Goal: Transaction & Acquisition: Obtain resource

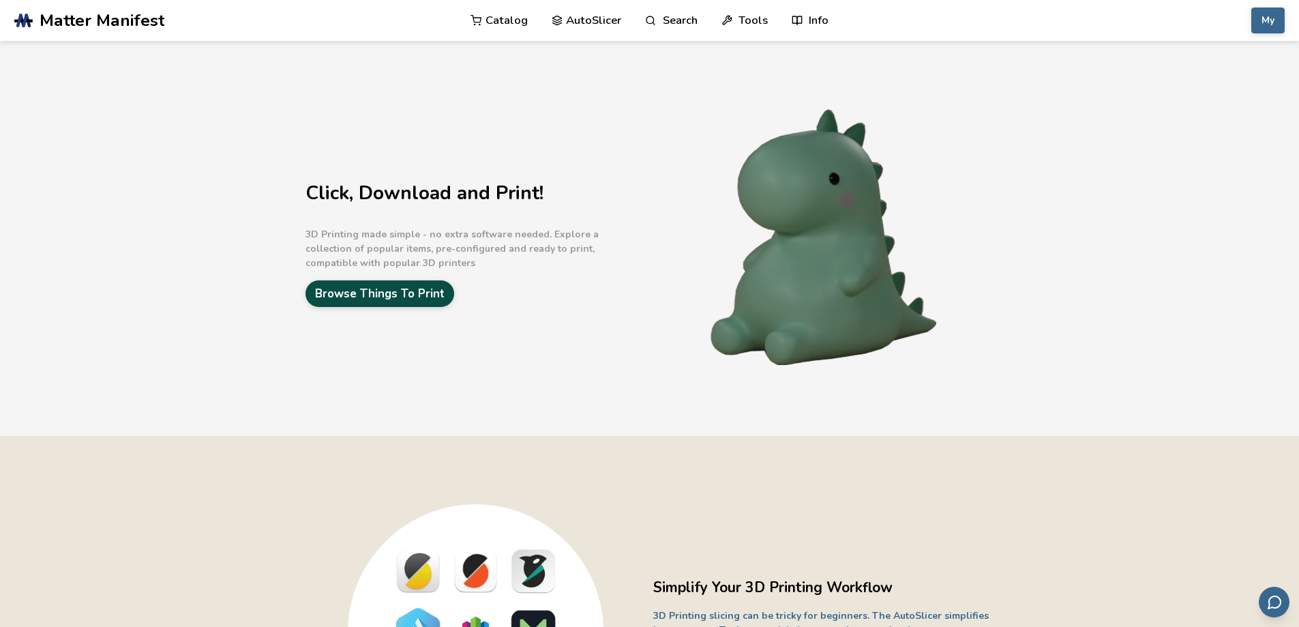
click at [404, 297] on link "Browse Things To Print" at bounding box center [380, 293] width 149 height 27
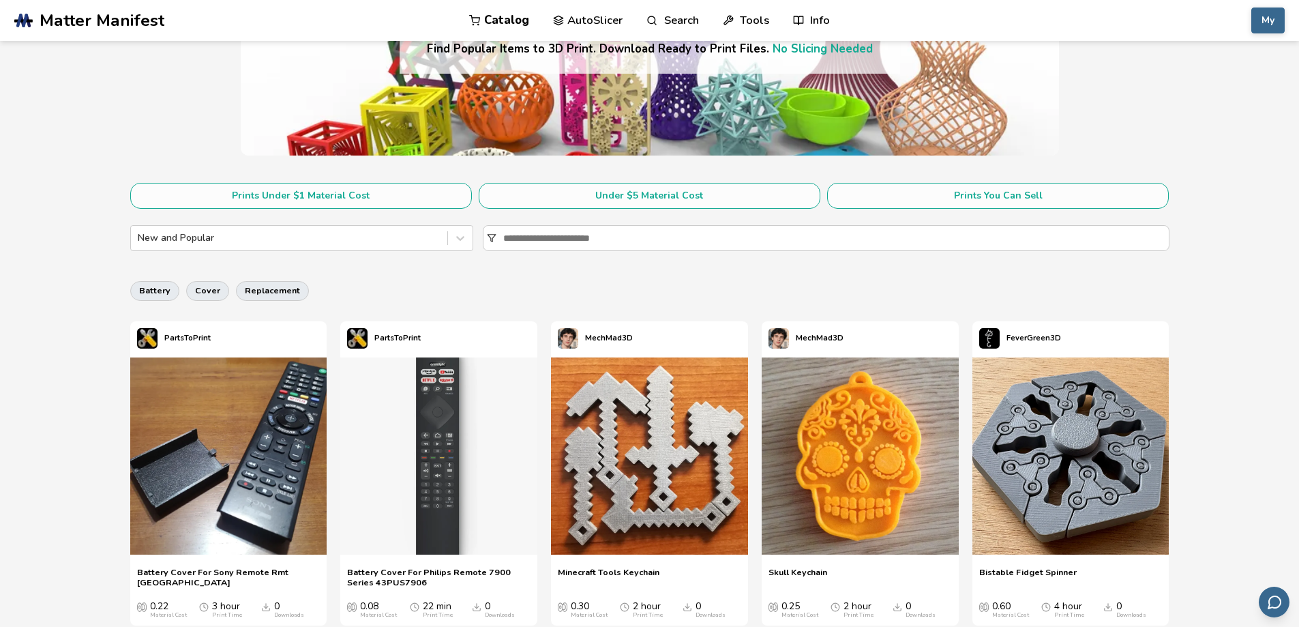
scroll to position [136, 0]
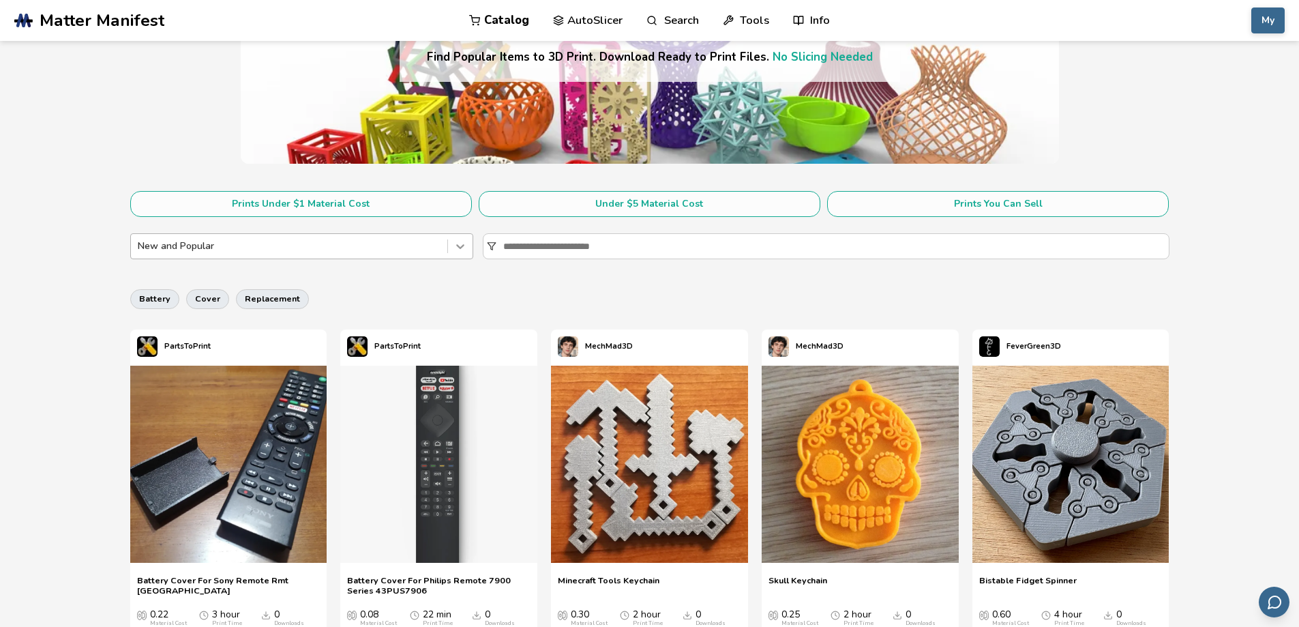
click at [461, 243] on icon at bounding box center [461, 246] width 14 height 14
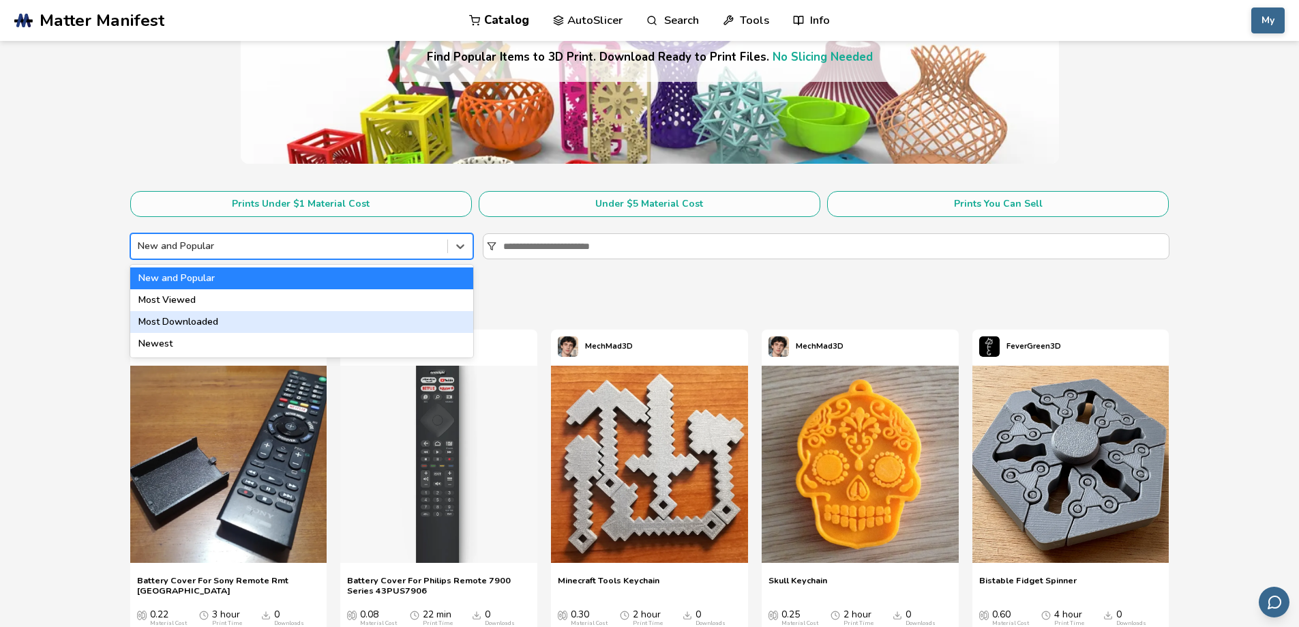
click at [201, 322] on div "Most Downloaded" at bounding box center [301, 322] width 343 height 22
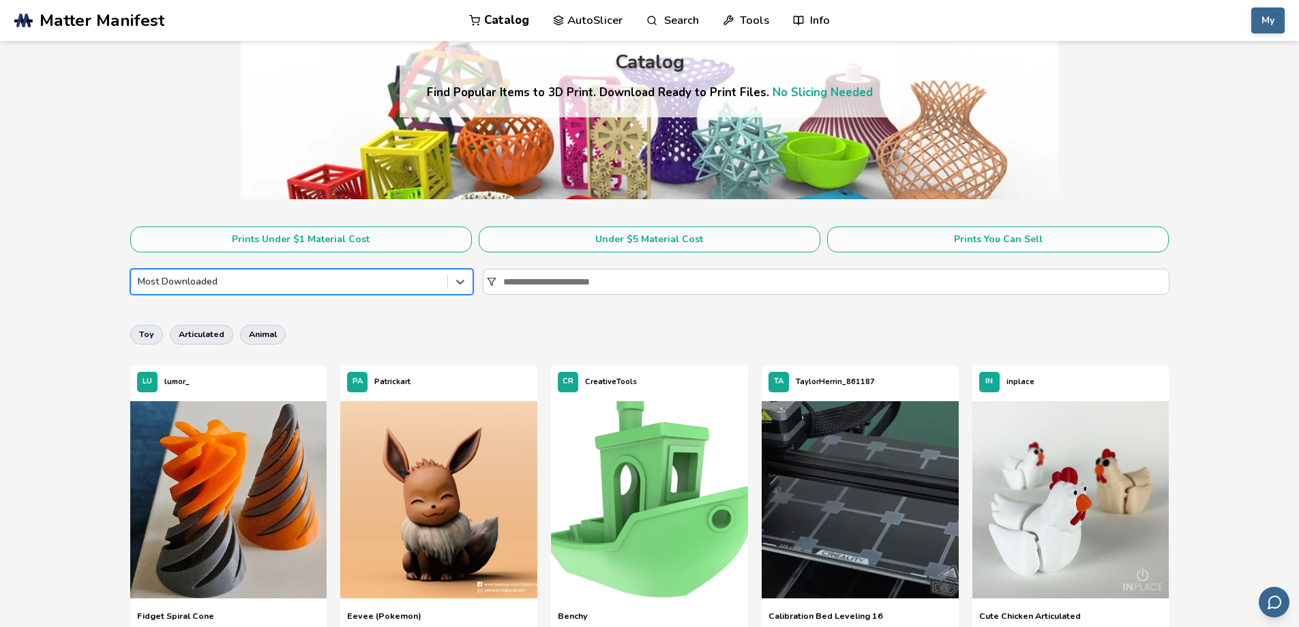
scroll to position [68, 0]
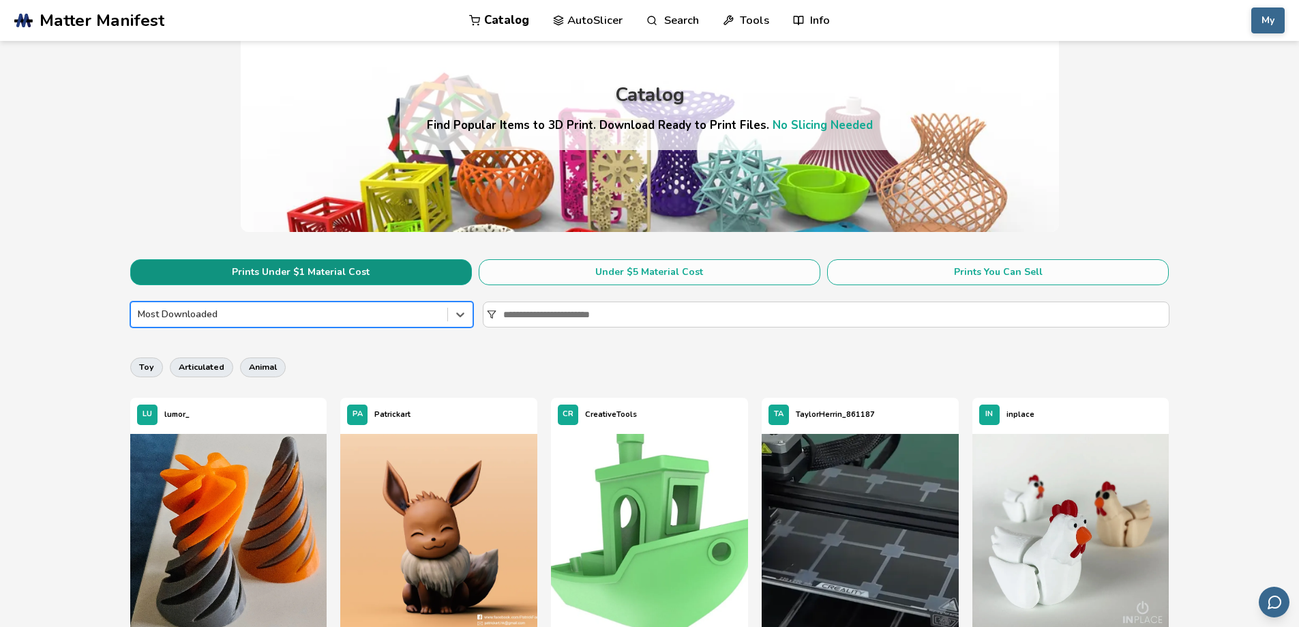
click at [225, 276] on button "Prints Under $1 Material Cost" at bounding box center [301, 272] width 342 height 26
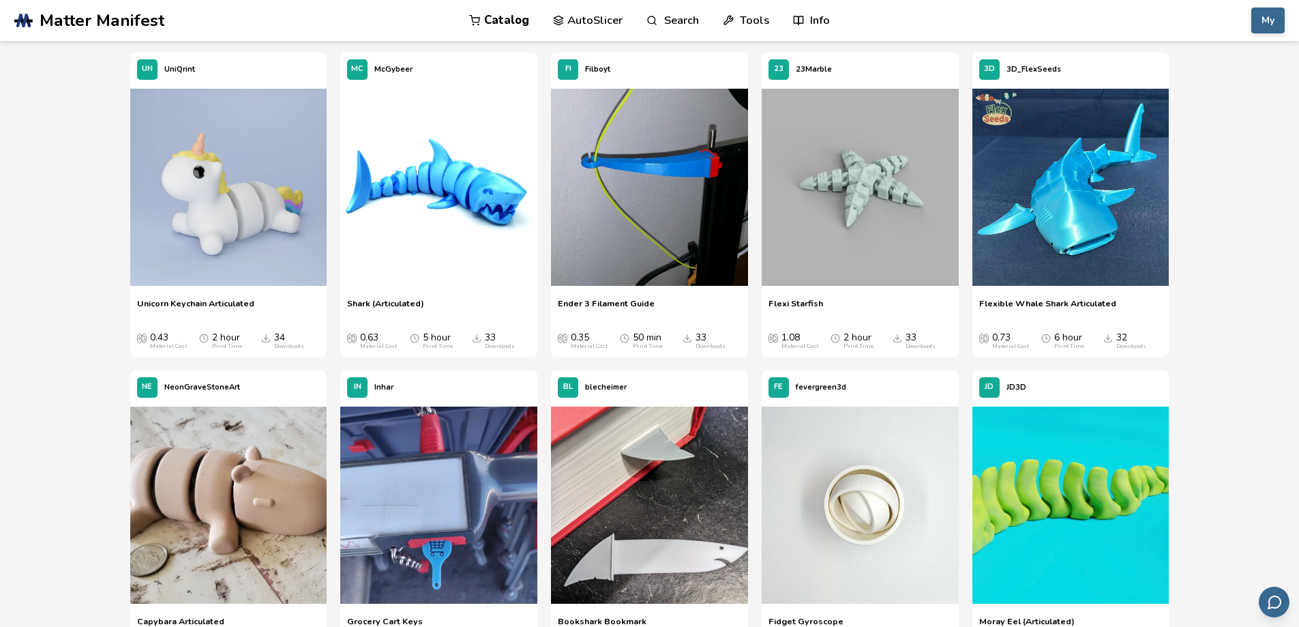
scroll to position [3274, 0]
click at [1080, 299] on span "Flexible Whale Shark Articulated" at bounding box center [1047, 308] width 137 height 20
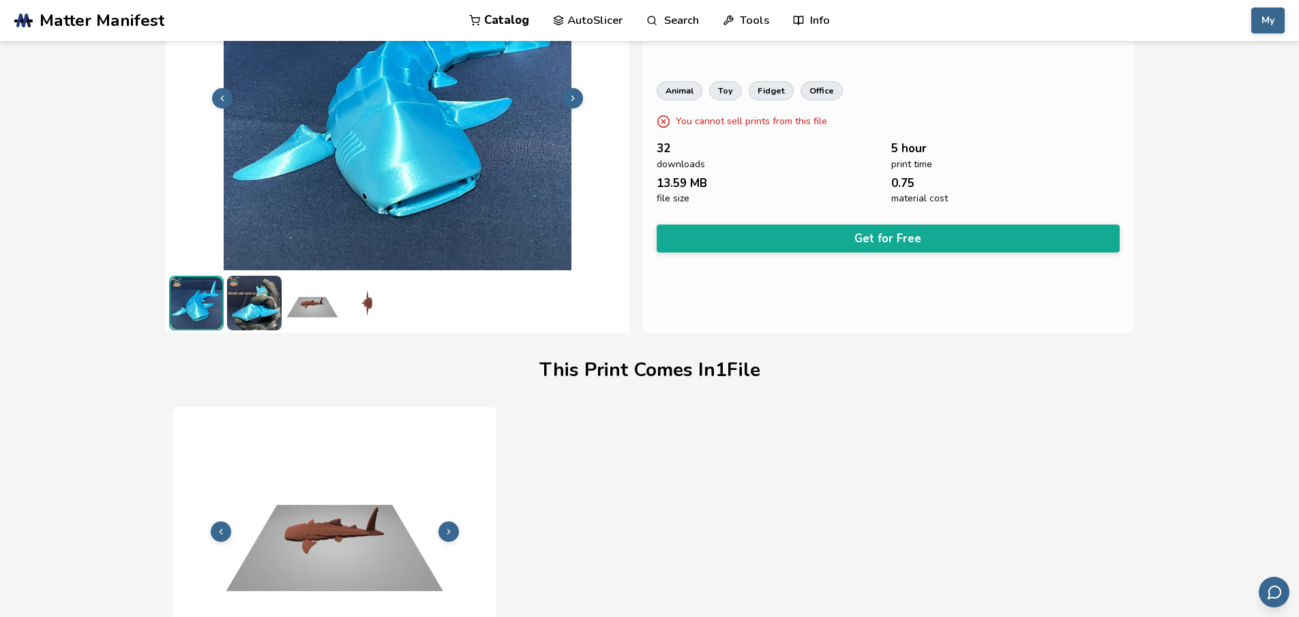
scroll to position [119, 0]
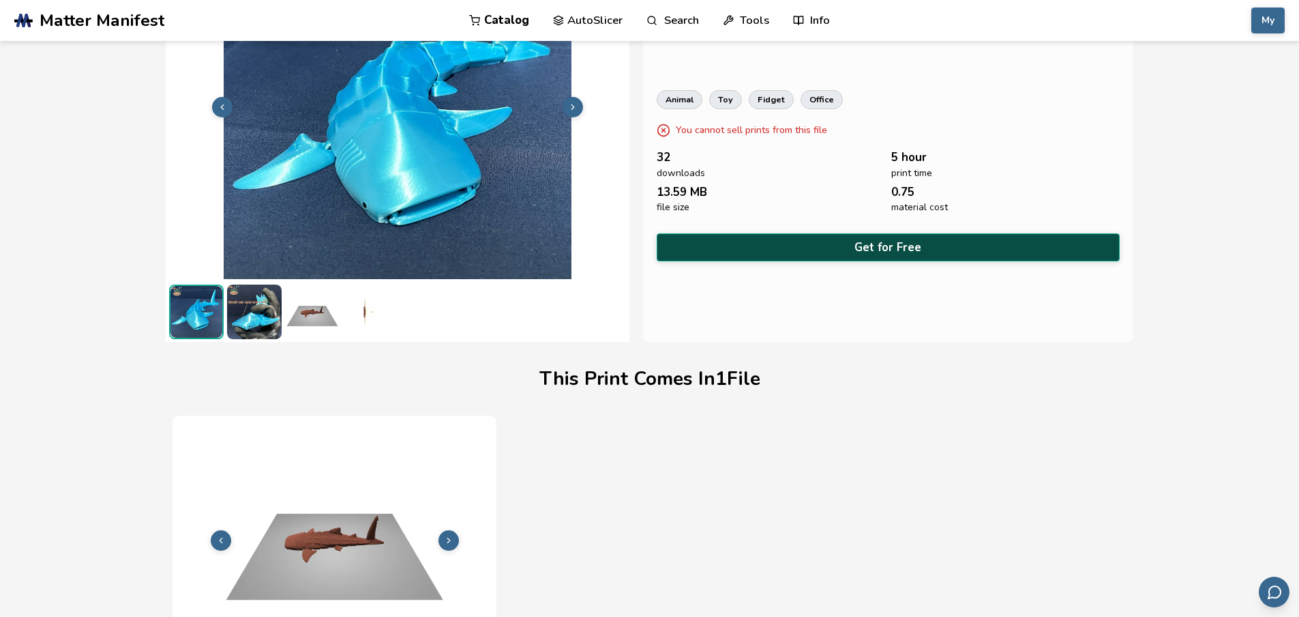
click at [901, 243] on button "Get for Free" at bounding box center [889, 247] width 464 height 28
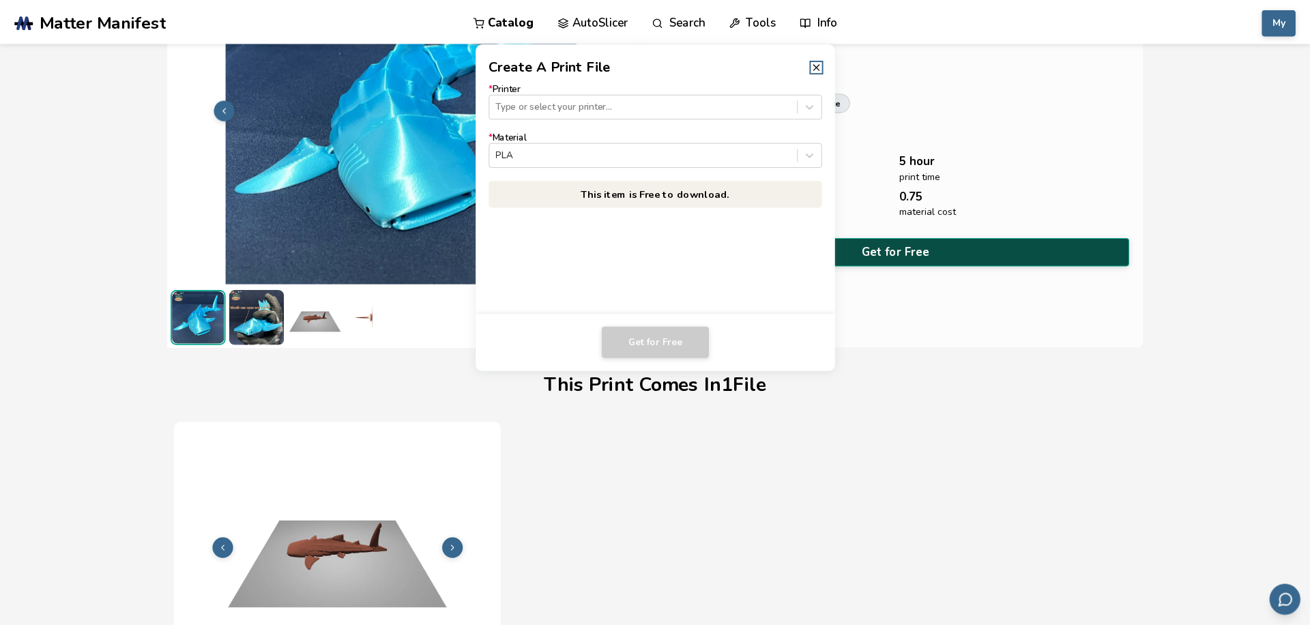
scroll to position [119, 0]
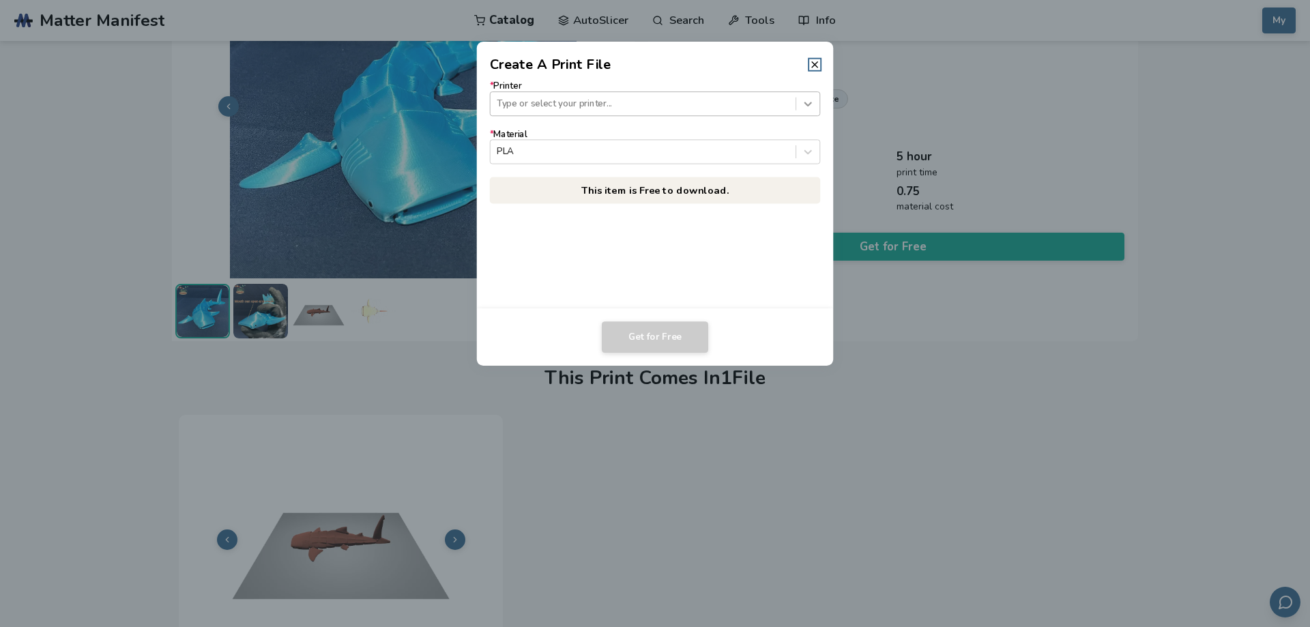
click at [809, 100] on icon at bounding box center [807, 104] width 13 height 13
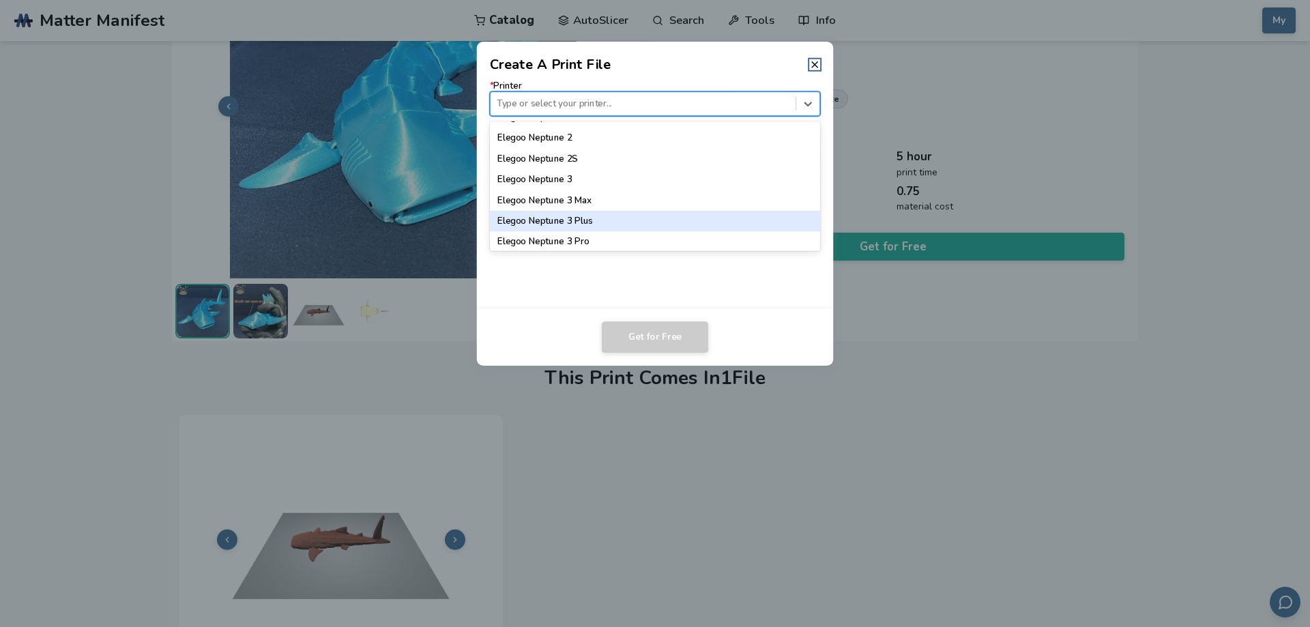
scroll to position [546, 0]
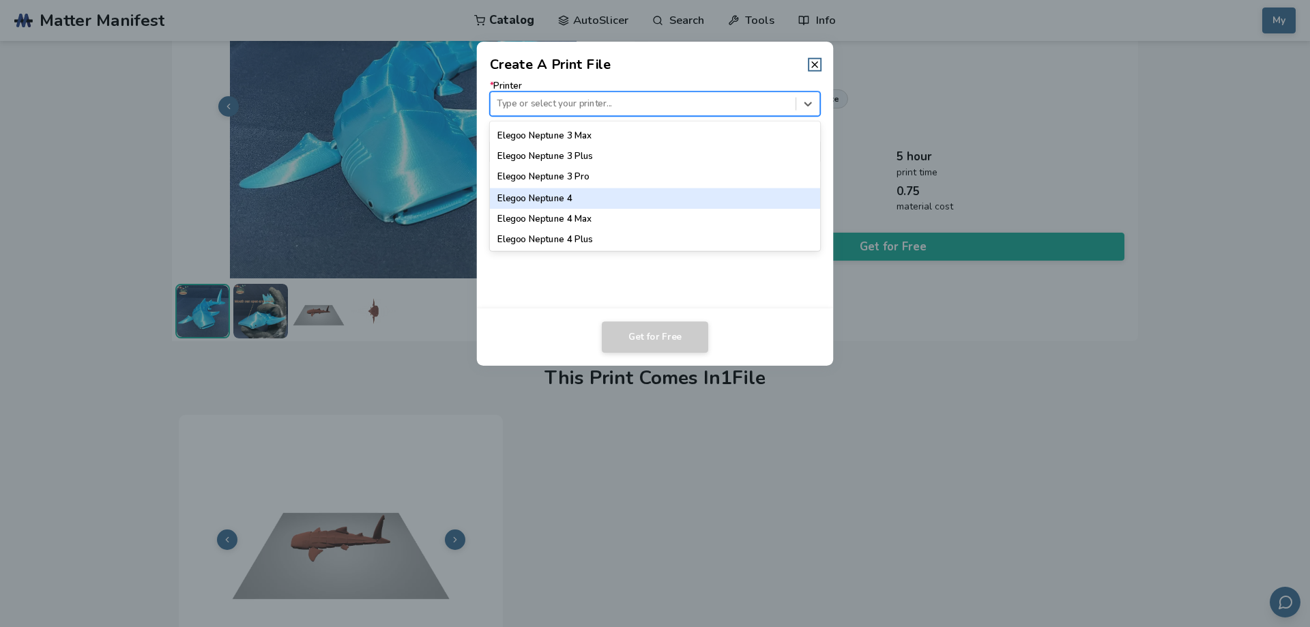
click at [739, 198] on div "Elegoo Neptune 4" at bounding box center [655, 198] width 331 height 20
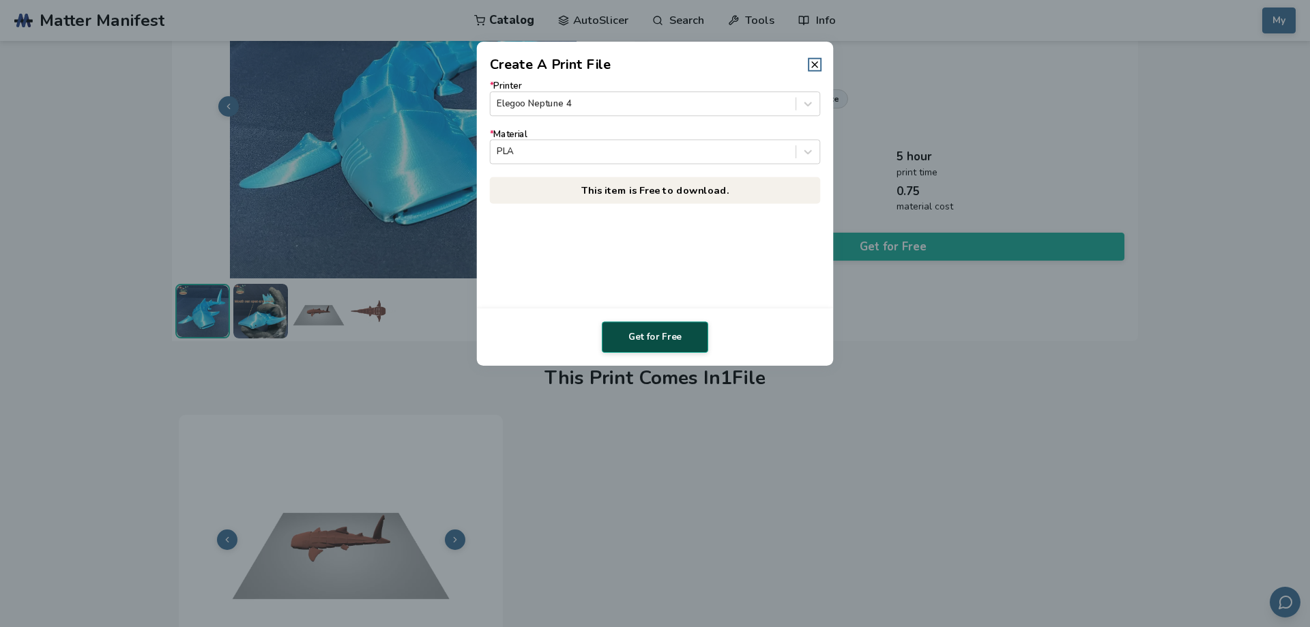
click at [663, 338] on button "Get for Free" at bounding box center [655, 336] width 106 height 31
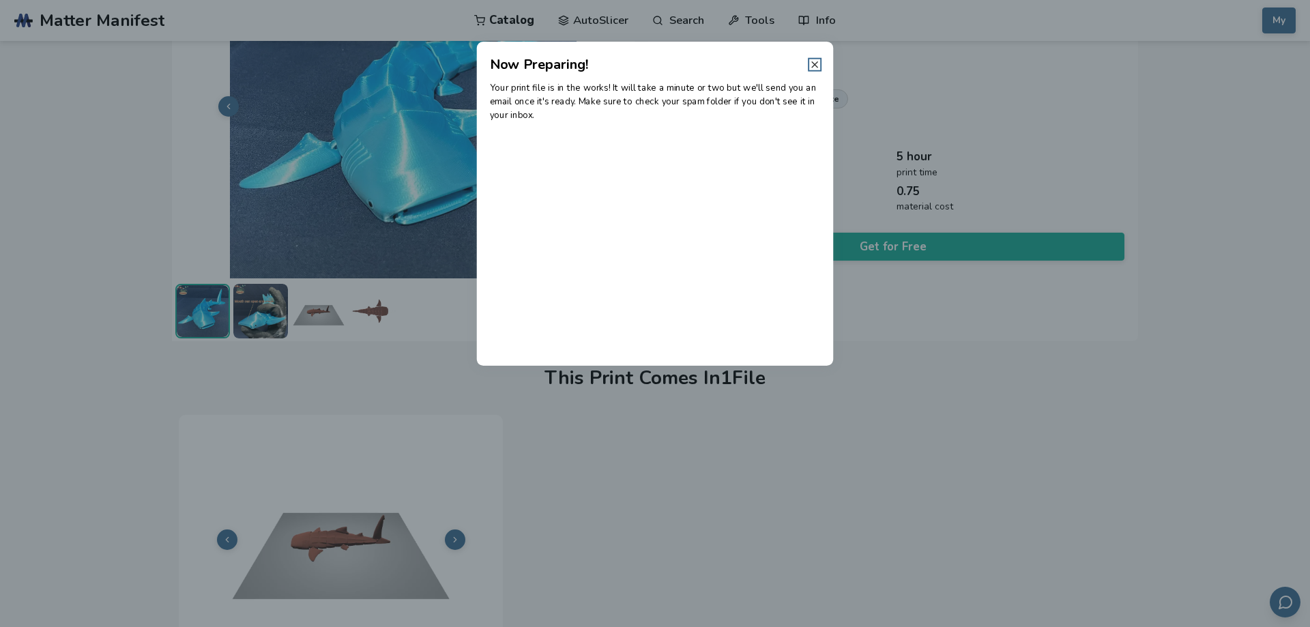
click at [816, 62] on line at bounding box center [814, 64] width 5 height 5
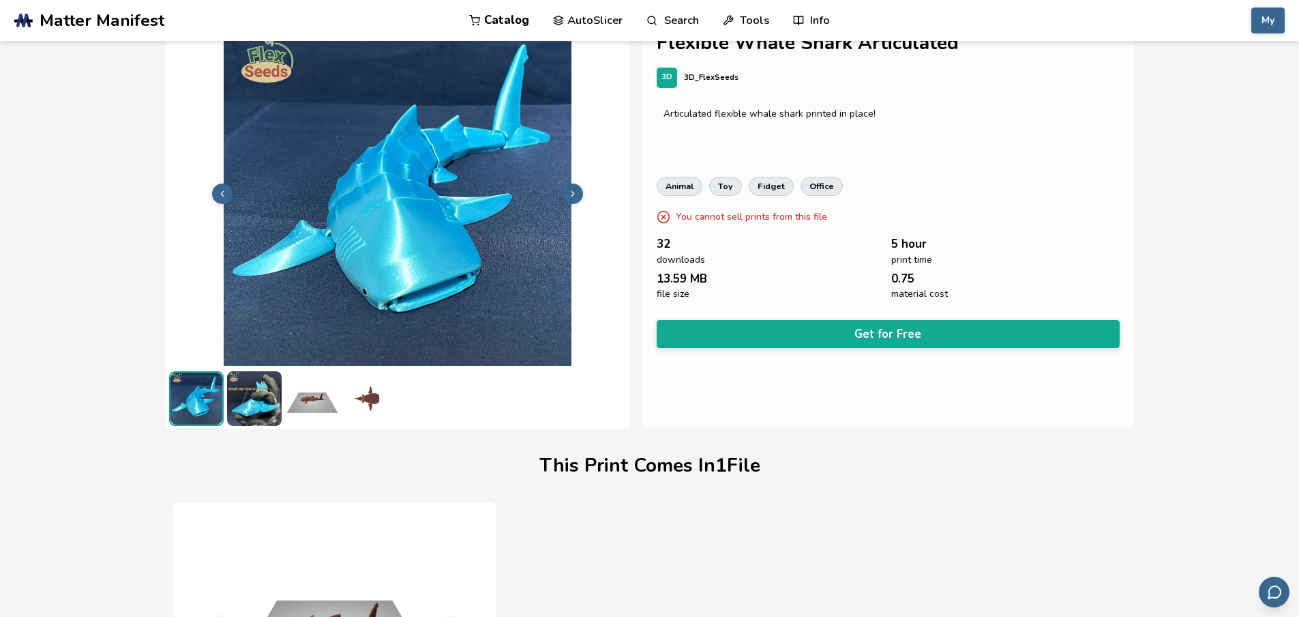
scroll to position [0, 0]
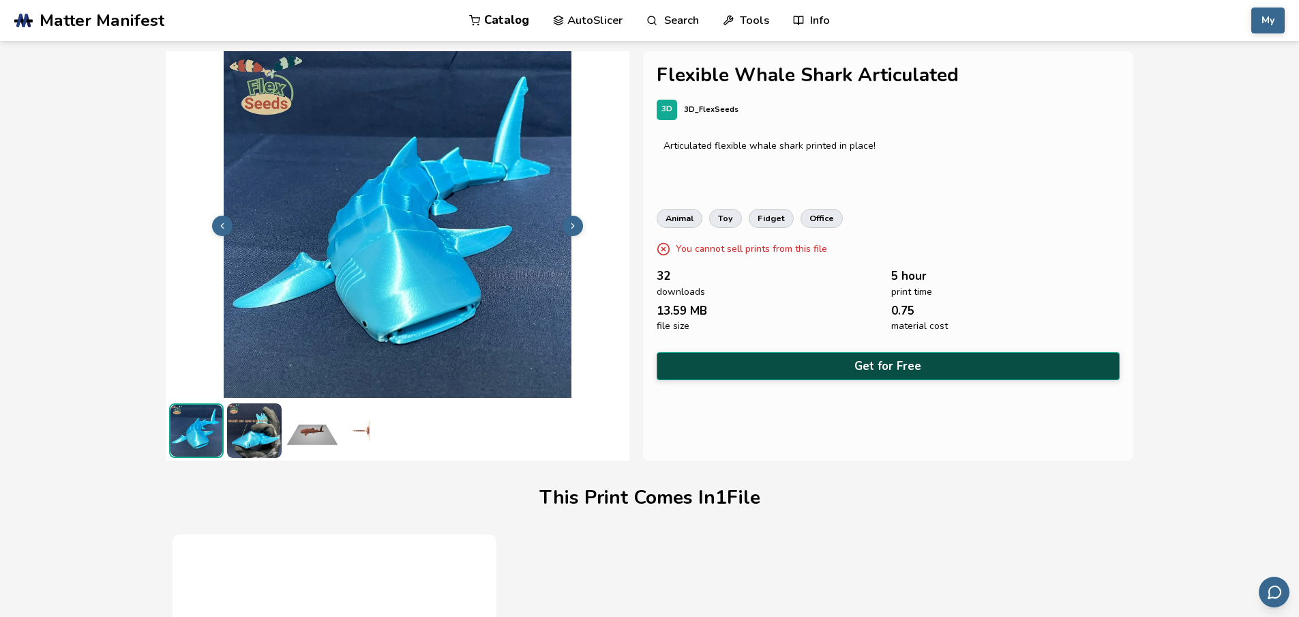
click at [889, 355] on button "Get for Free" at bounding box center [889, 366] width 464 height 28
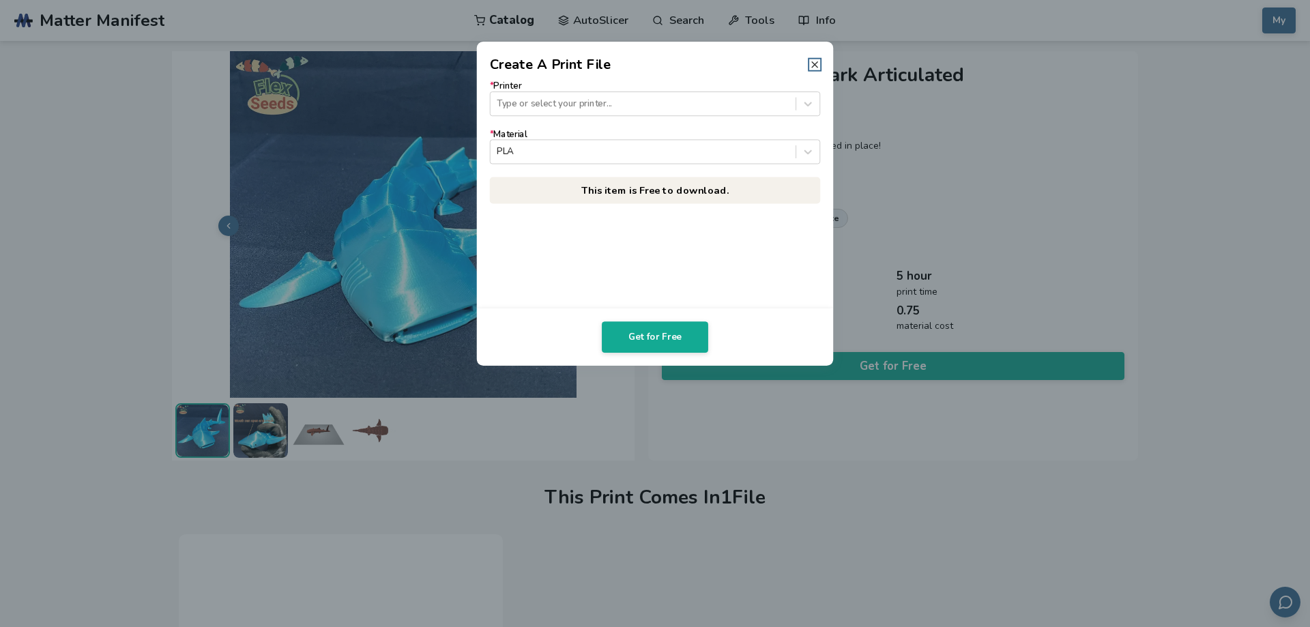
click at [815, 63] on line at bounding box center [814, 64] width 5 height 5
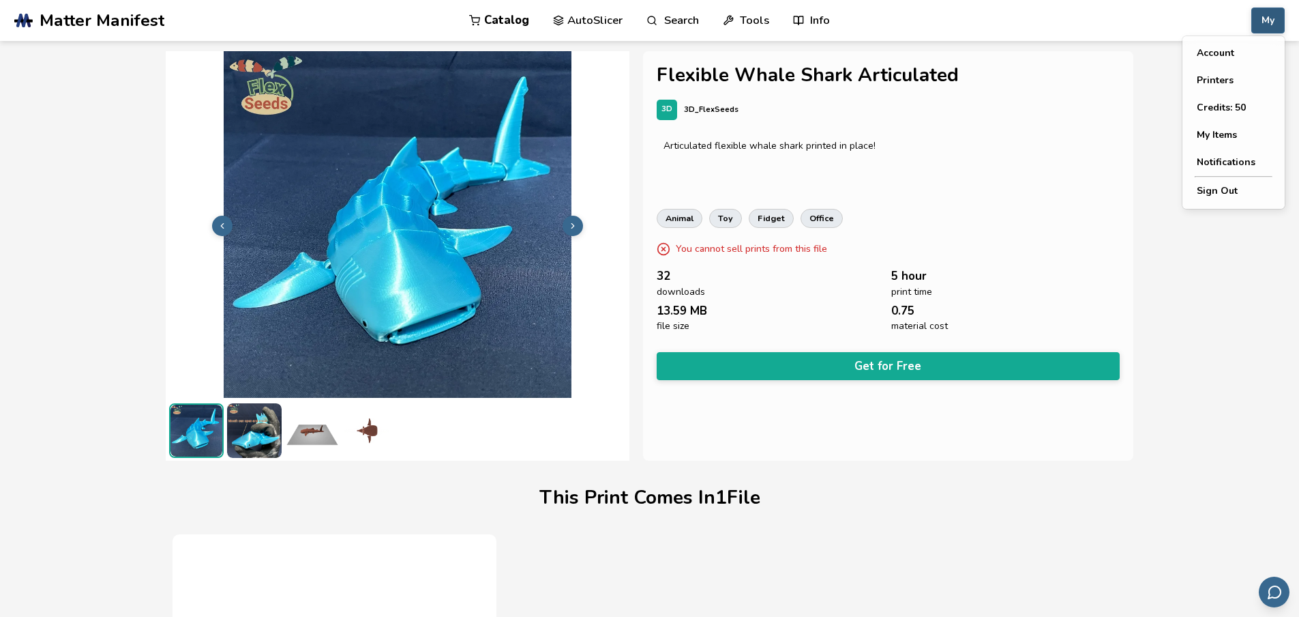
click at [1277, 18] on button "My" at bounding box center [1268, 21] width 33 height 26
click at [1218, 53] on button "Account" at bounding box center [1233, 53] width 95 height 27
drag, startPoint x: 919, startPoint y: 315, endPoint x: 917, endPoint y: 306, distance: 9.3
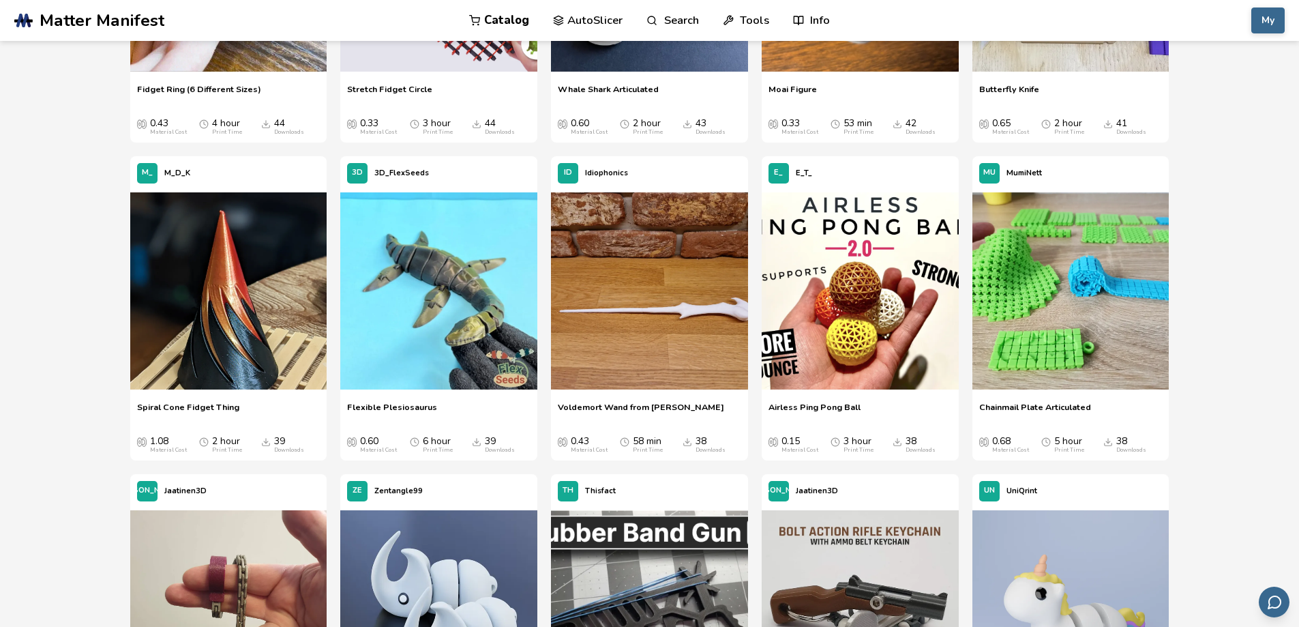
scroll to position [2603, 0]
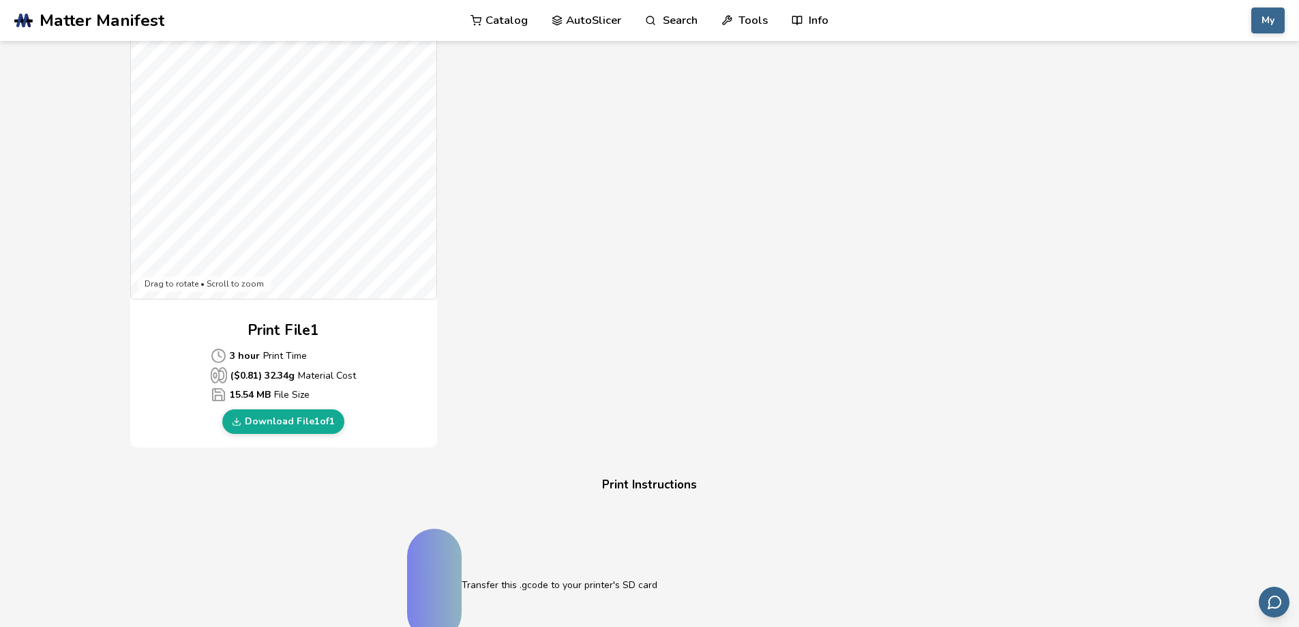
scroll to position [409, 0]
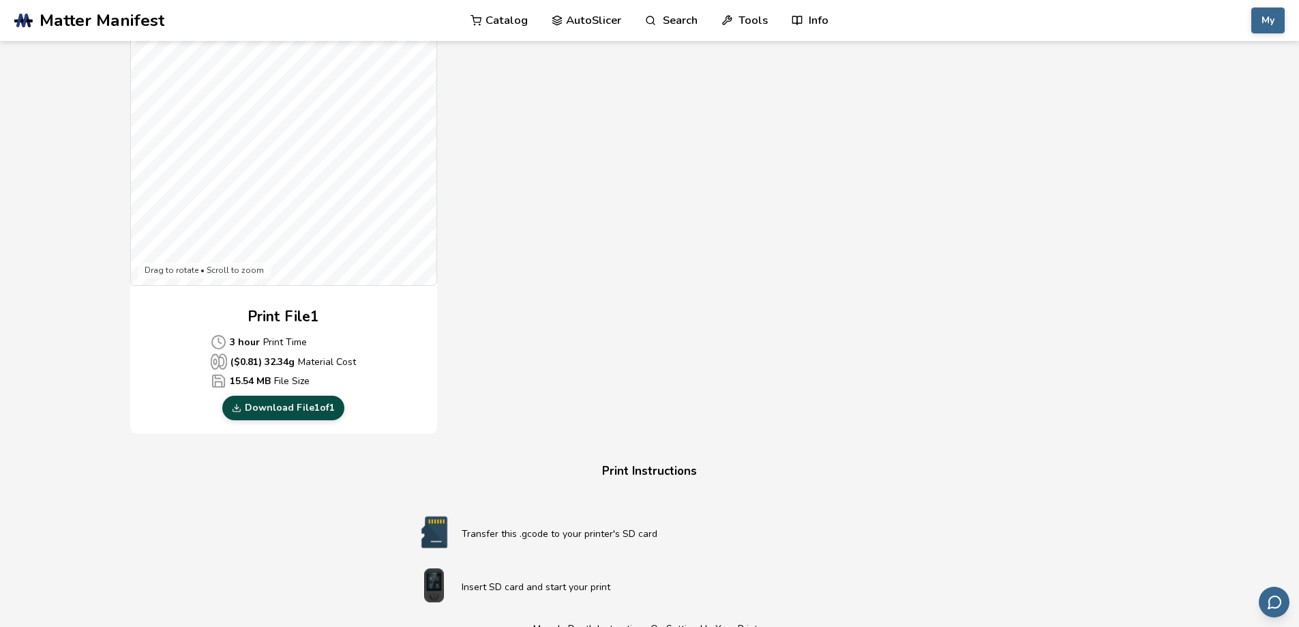
click at [294, 408] on link "Download File 1 of 1" at bounding box center [283, 408] width 122 height 25
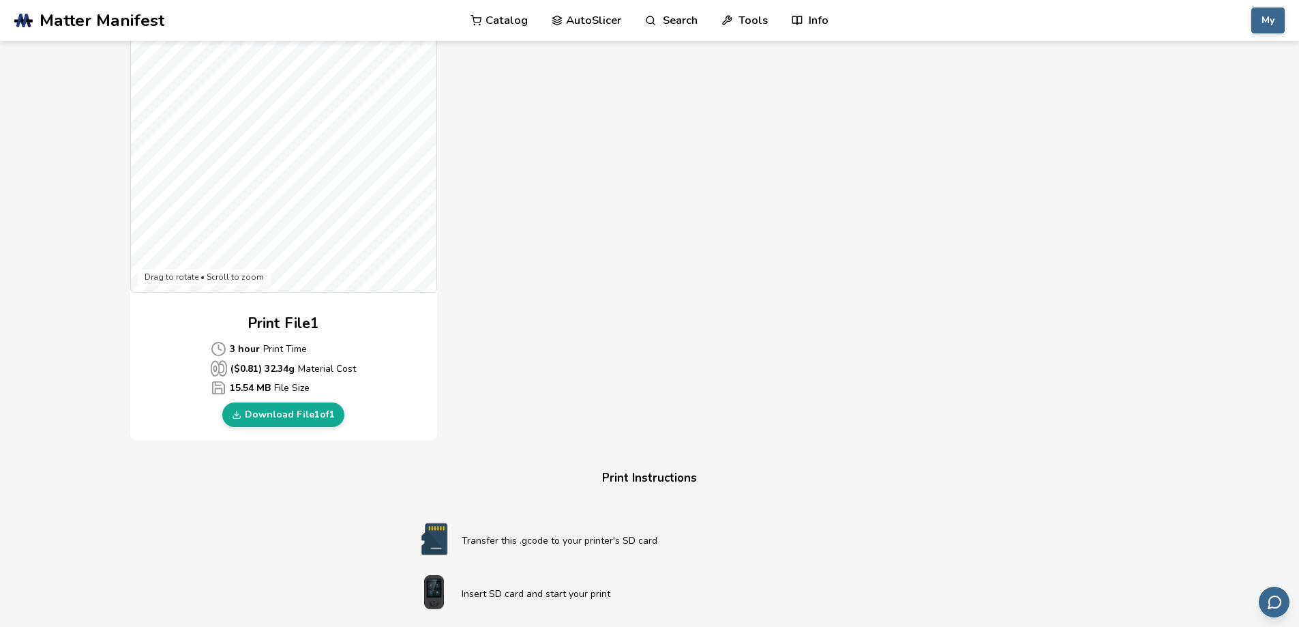
scroll to position [341, 0]
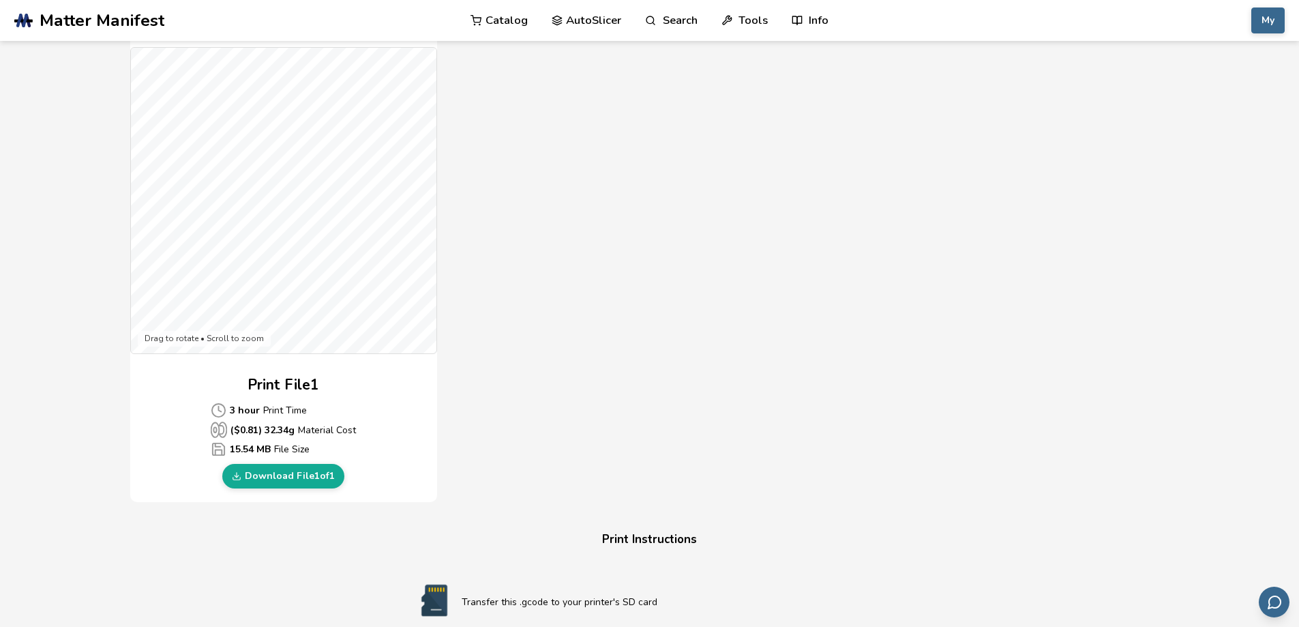
click at [942, 215] on div "Gcode Preview Drag to rotate • Scroll to zoom Print File 1 3 hour Print Time ($…" at bounding box center [539, 254] width 818 height 497
